Goal: Task Accomplishment & Management: Manage account settings

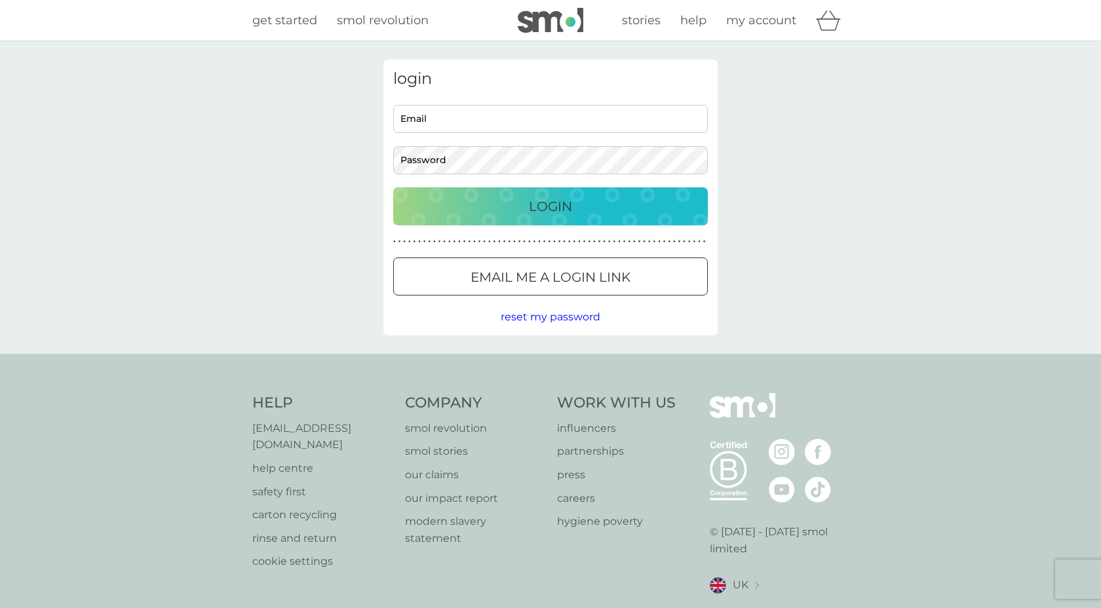
click at [463, 115] on input "Email" at bounding box center [550, 119] width 315 height 28
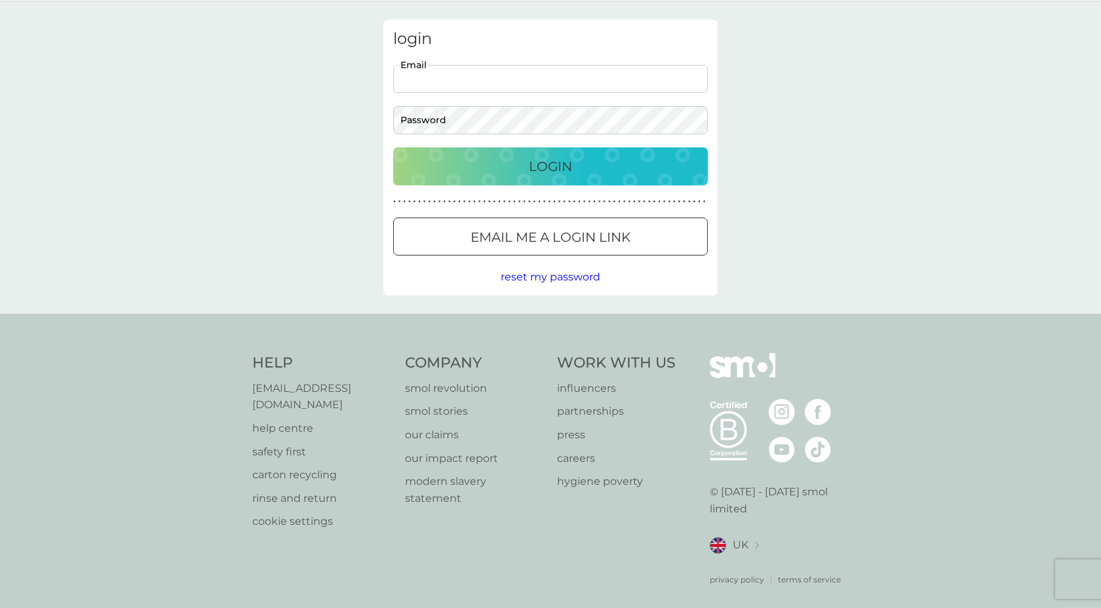
click at [526, 161] on div "Login" at bounding box center [550, 166] width 288 height 21
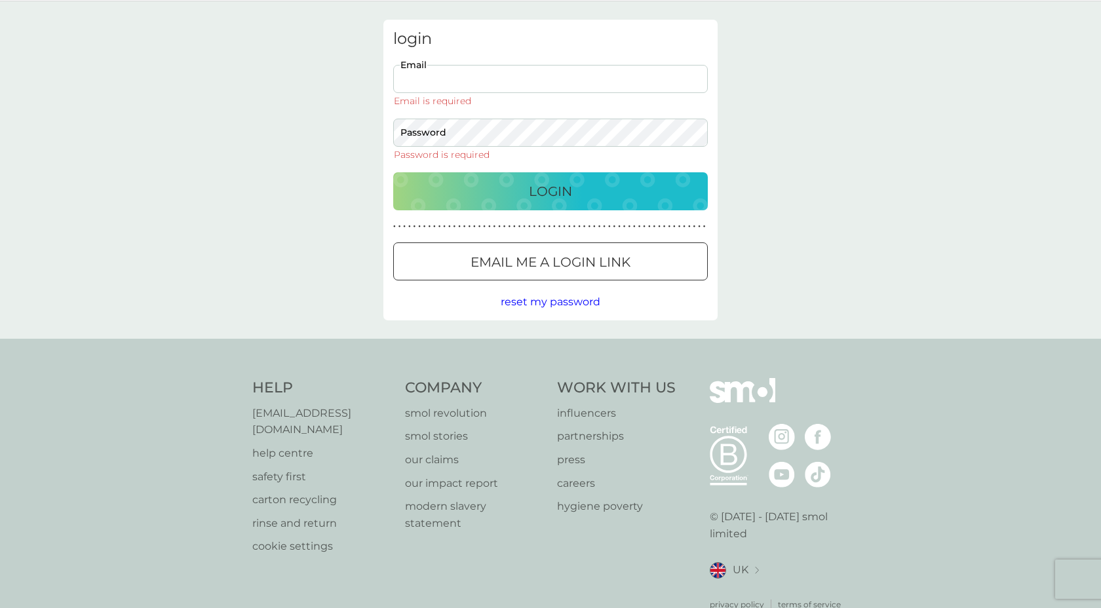
click at [440, 82] on input "Email" at bounding box center [550, 79] width 315 height 28
type input "[EMAIL_ADDRESS][DOMAIN_NAME]"
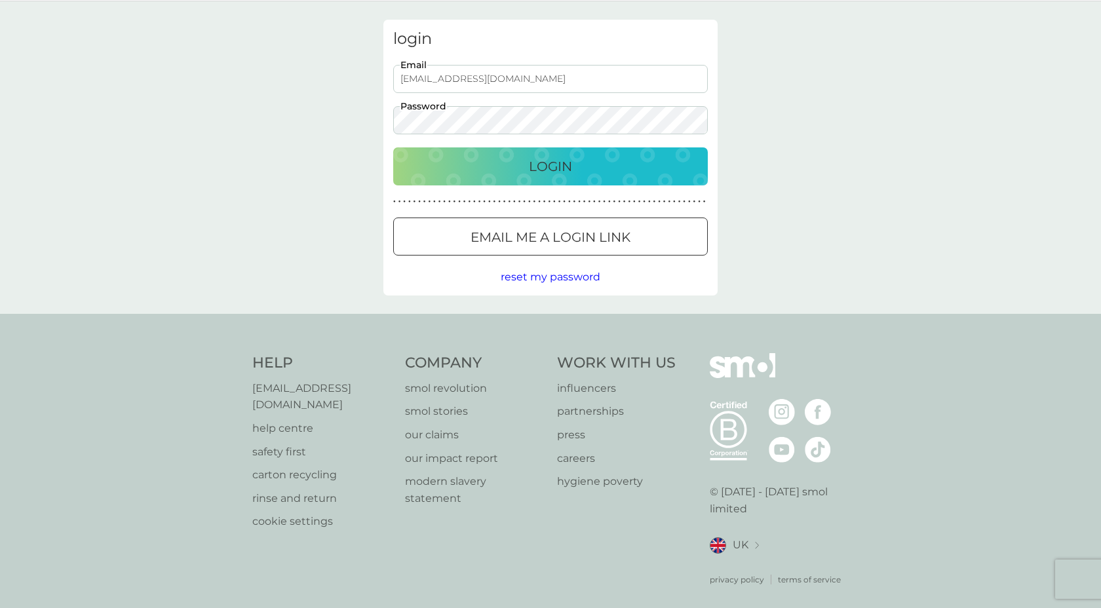
click at [562, 174] on p "Login" at bounding box center [550, 166] width 43 height 21
